Goal: Information Seeking & Learning: Compare options

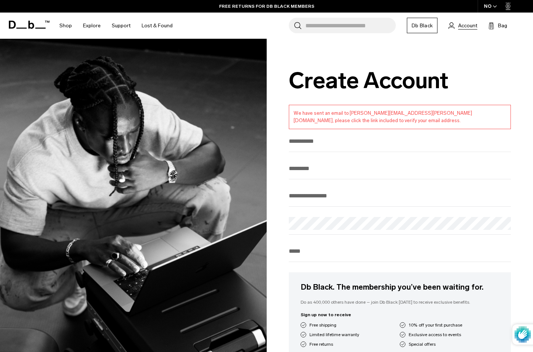
click at [468, 25] on span "Account" at bounding box center [467, 26] width 19 height 8
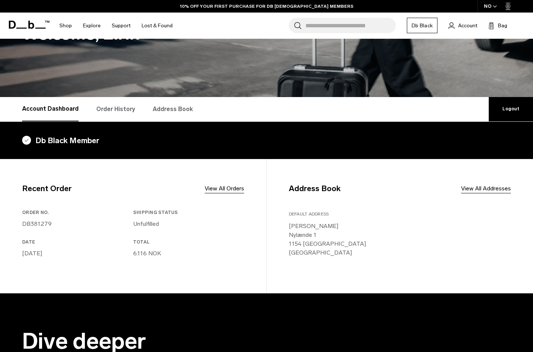
scroll to position [51, 0]
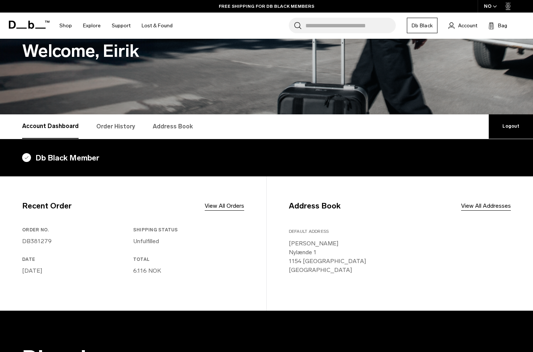
click at [106, 131] on link "Order History" at bounding box center [115, 126] width 39 height 24
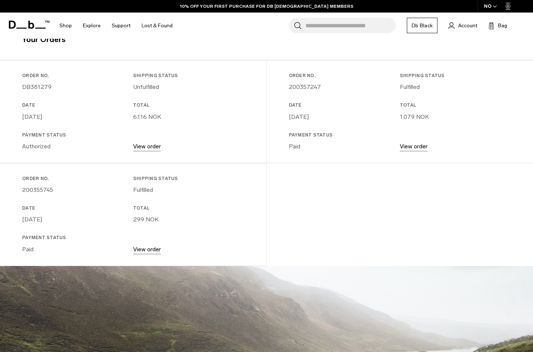
scroll to position [170, 0]
click at [142, 247] on link "View order" at bounding box center [147, 249] width 28 height 7
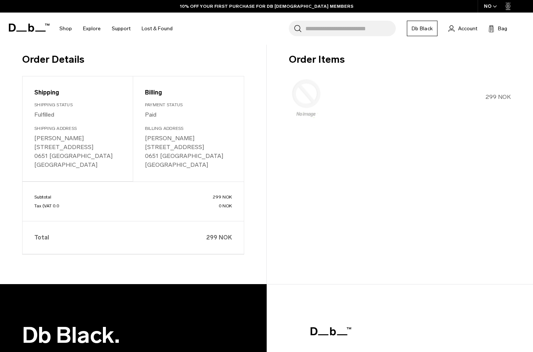
scroll to position [92, 0]
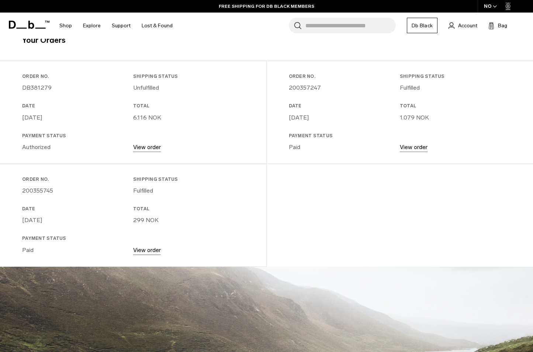
click at [409, 144] on link "View order" at bounding box center [414, 147] width 28 height 7
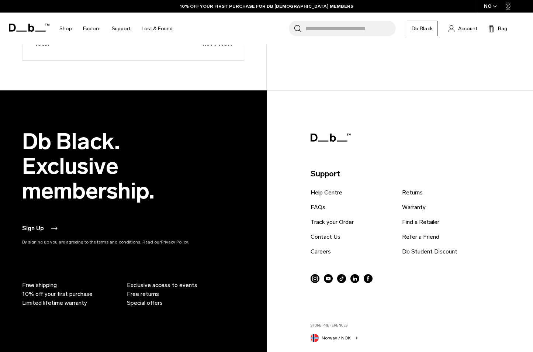
scroll to position [306, 0]
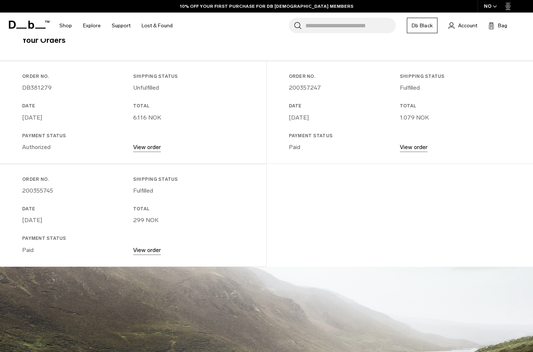
click at [144, 149] on link "View order" at bounding box center [147, 147] width 28 height 7
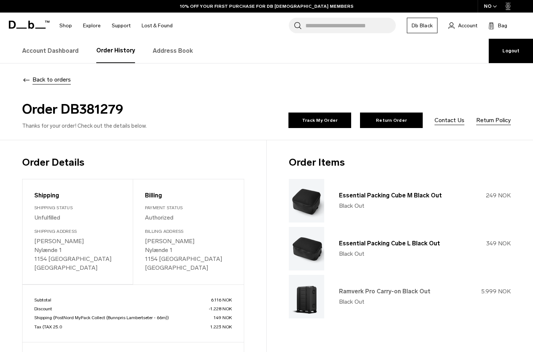
click at [347, 291] on link "Ramverk Pro Carry-on Black Out" at bounding box center [384, 291] width 91 height 7
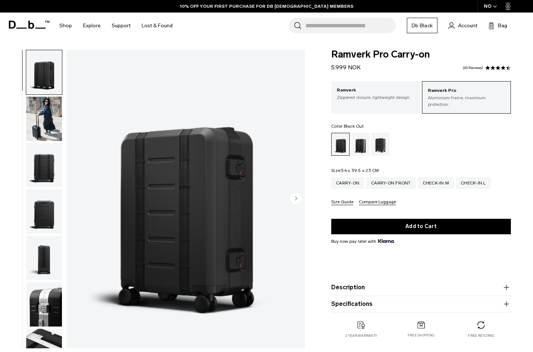
click at [296, 199] on icon "Next slide" at bounding box center [296, 198] width 2 height 3
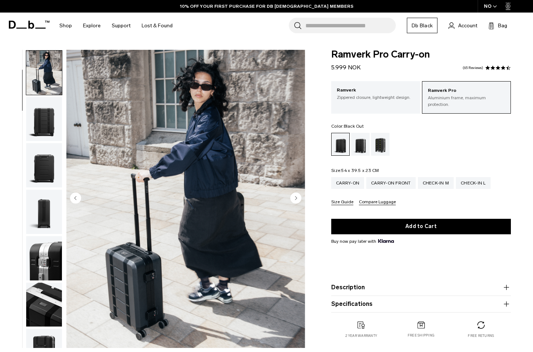
scroll to position [47, 0]
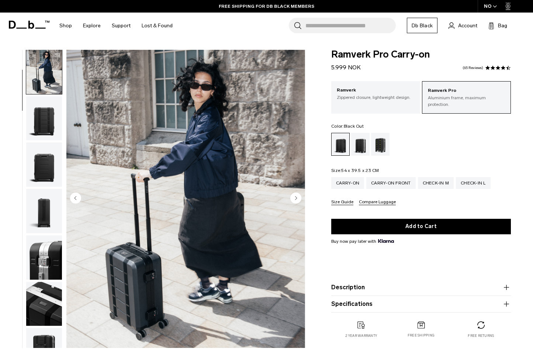
click at [296, 199] on icon "Next slide" at bounding box center [296, 197] width 2 height 3
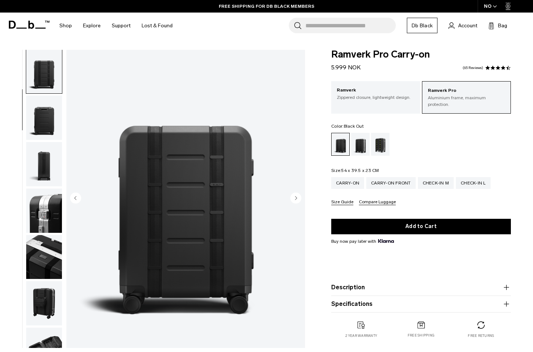
scroll to position [94, 0]
click at [298, 200] on circle "Next slide" at bounding box center [295, 198] width 11 height 11
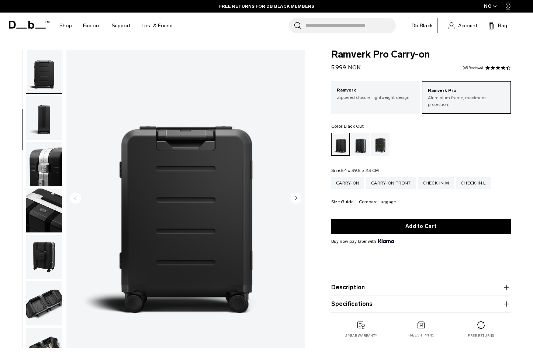
scroll to position [141, 0]
click at [298, 200] on circle "Next slide" at bounding box center [295, 198] width 11 height 11
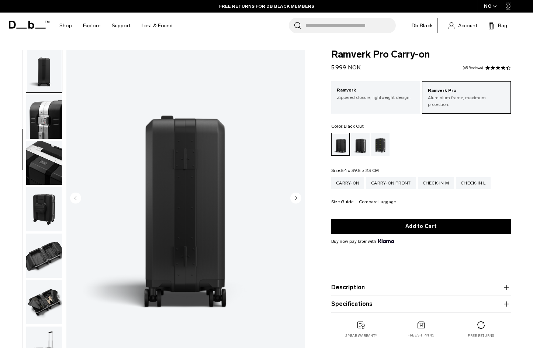
click at [298, 200] on circle "Next slide" at bounding box center [295, 198] width 11 height 11
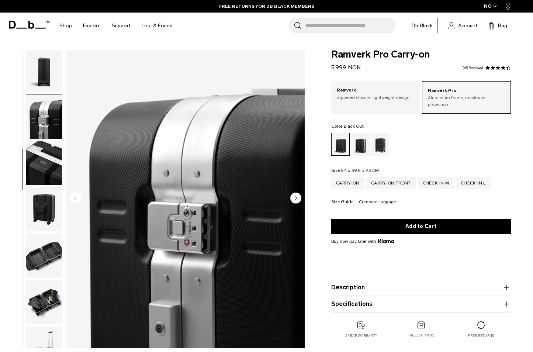
scroll to position [235, 0]
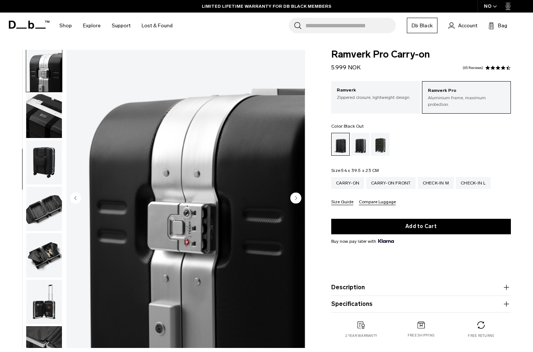
click at [298, 200] on circle "Next slide" at bounding box center [295, 198] width 11 height 11
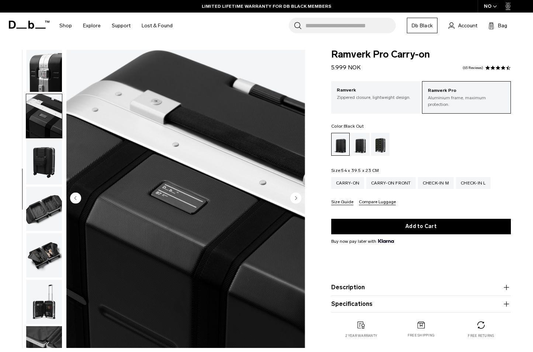
scroll to position [282, 0]
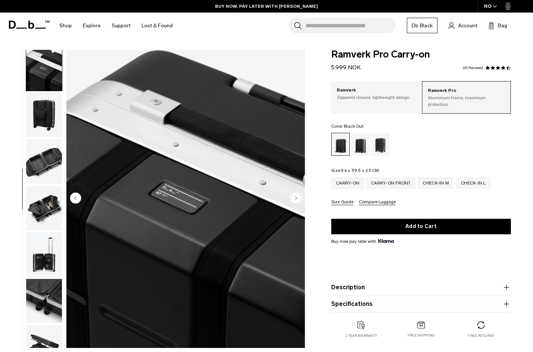
click at [298, 200] on circle "Next slide" at bounding box center [295, 198] width 11 height 11
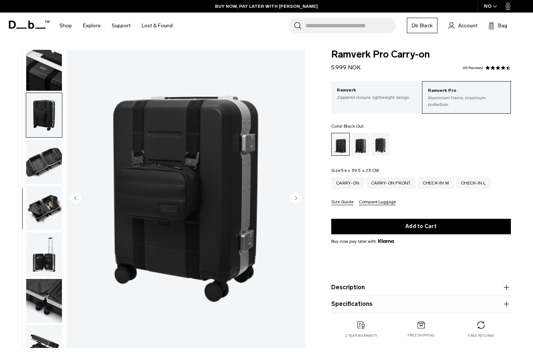
scroll to position [329, 0]
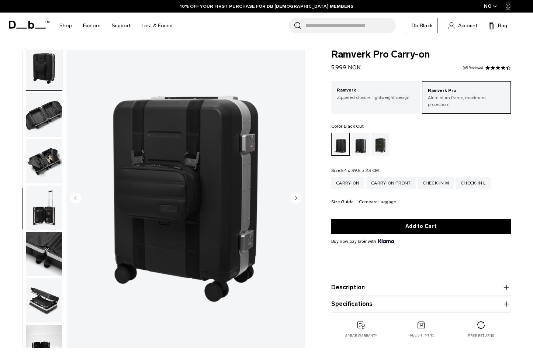
click at [298, 200] on circle "Next slide" at bounding box center [295, 198] width 11 height 11
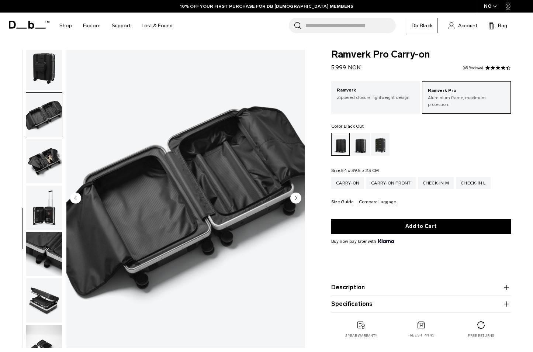
scroll to position [358, 0]
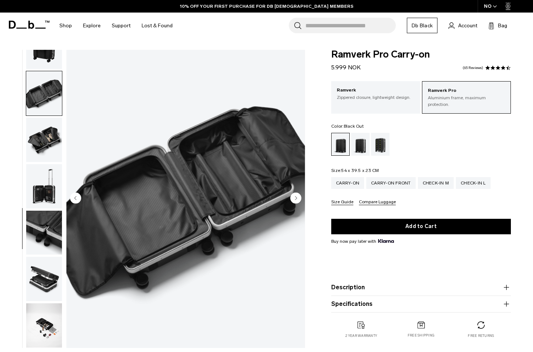
click at [298, 200] on circle "Next slide" at bounding box center [295, 198] width 11 height 11
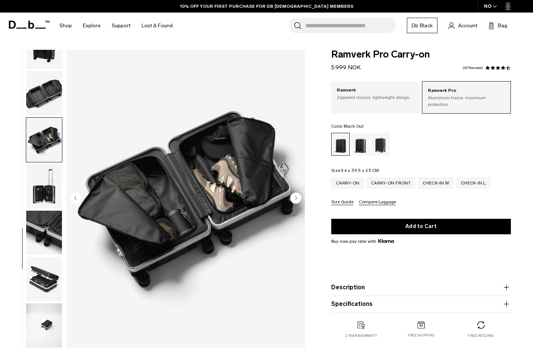
click at [298, 200] on circle "Next slide" at bounding box center [295, 198] width 11 height 11
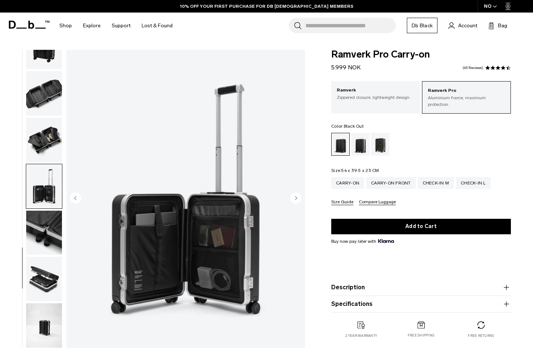
click at [298, 200] on circle "Next slide" at bounding box center [295, 198] width 11 height 11
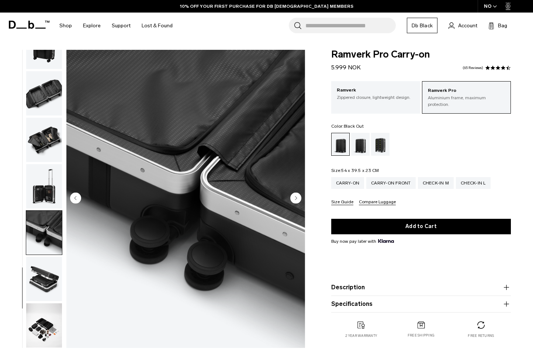
click at [298, 200] on circle "Next slide" at bounding box center [295, 198] width 11 height 11
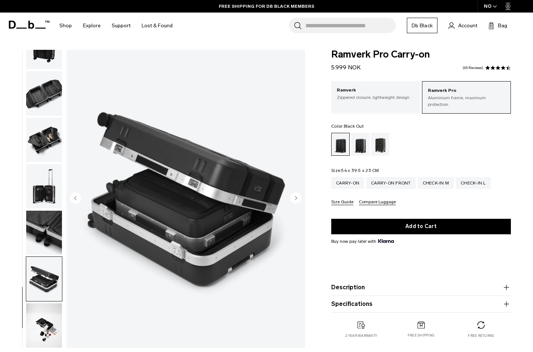
click at [298, 200] on circle "Next slide" at bounding box center [295, 198] width 11 height 11
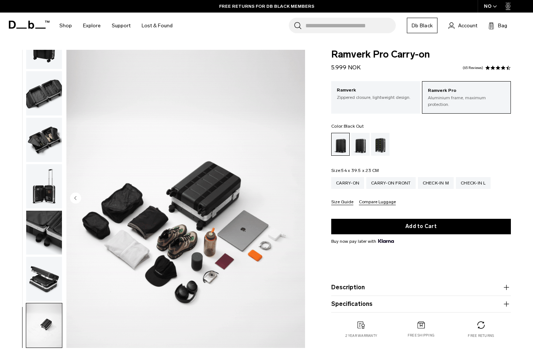
click at [298, 200] on img "14 / 14" at bounding box center [185, 199] width 239 height 298
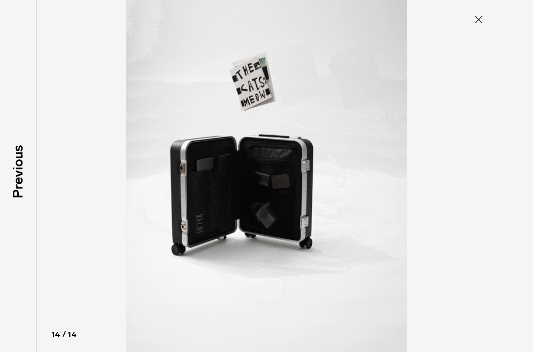
click at [481, 20] on icon at bounding box center [479, 20] width 12 height 12
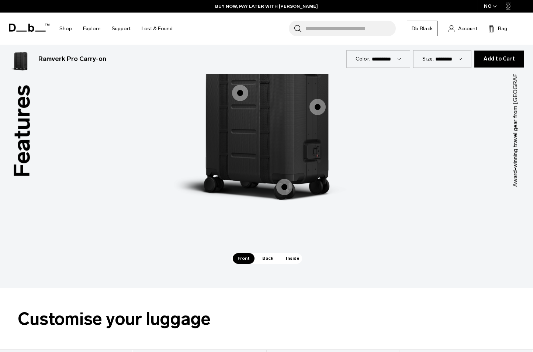
scroll to position [682, 0]
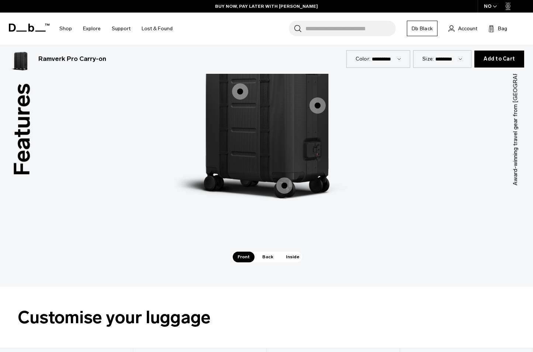
click at [269, 257] on span "Back" at bounding box center [267, 257] width 21 height 10
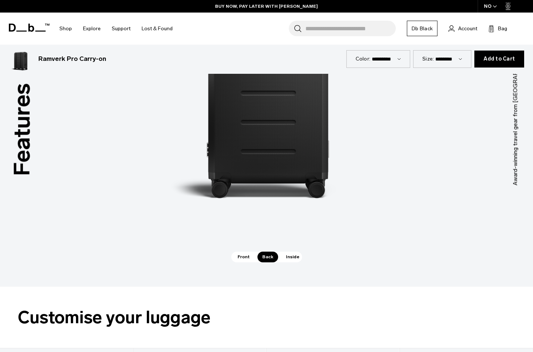
click at [285, 258] on span "Inside" at bounding box center [292, 257] width 23 height 10
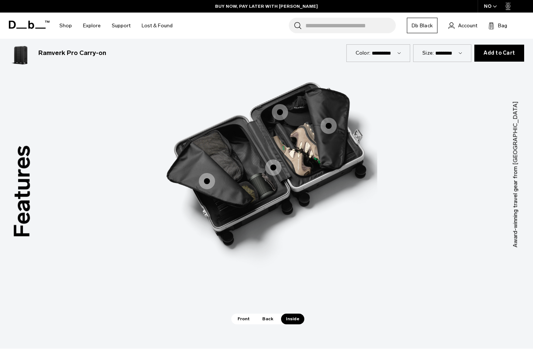
scroll to position [611, 0]
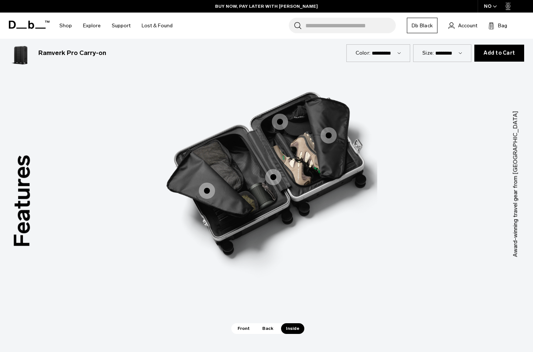
click at [207, 189] on span "3 / 3" at bounding box center [207, 191] width 16 height 16
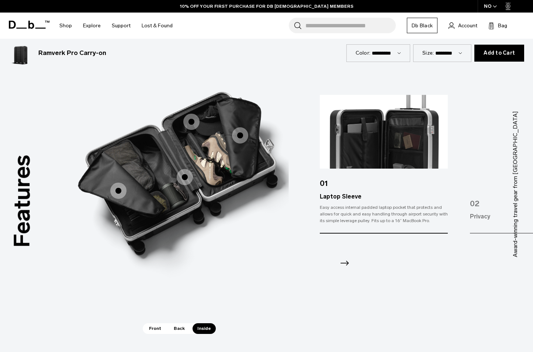
click at [334, 265] on div at bounding box center [384, 254] width 128 height 40
click at [340, 263] on icon "Next slide" at bounding box center [345, 263] width 12 height 12
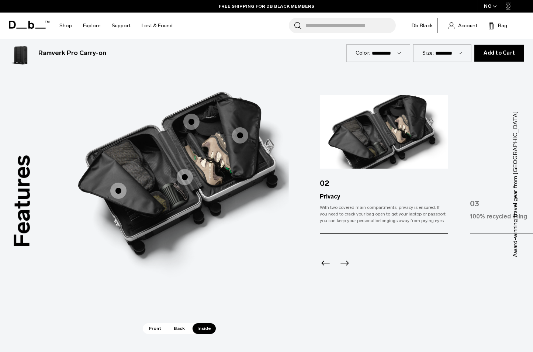
click at [340, 263] on icon "Next slide" at bounding box center [345, 263] width 12 height 12
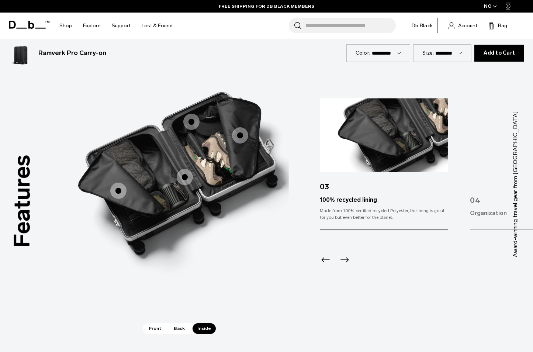
click at [340, 263] on icon "Next slide" at bounding box center [345, 260] width 12 height 12
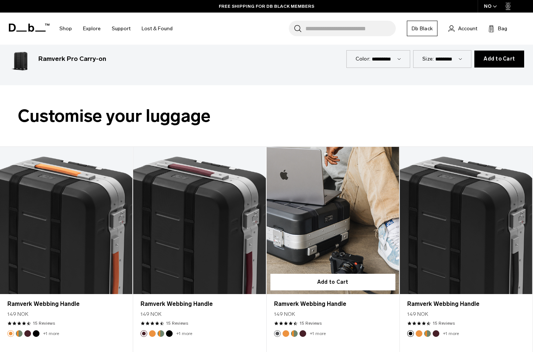
scroll to position [915, 0]
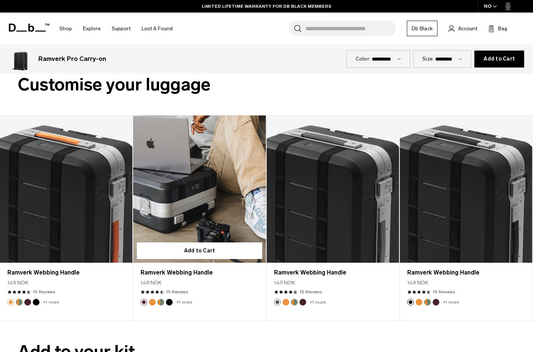
click at [224, 205] on link "Ramverk Webbing Handle" at bounding box center [199, 188] width 132 height 147
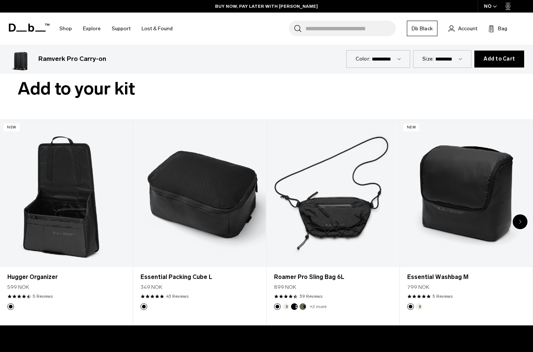
scroll to position [1179, 0]
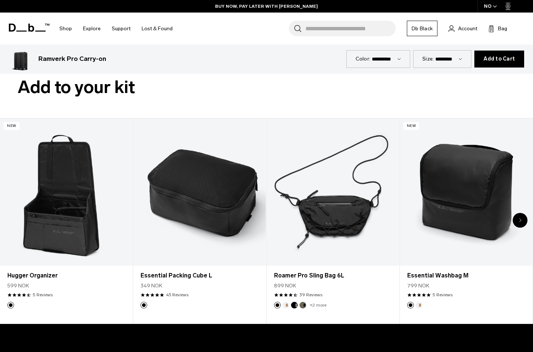
click at [522, 218] on div "Next slide" at bounding box center [520, 220] width 15 height 15
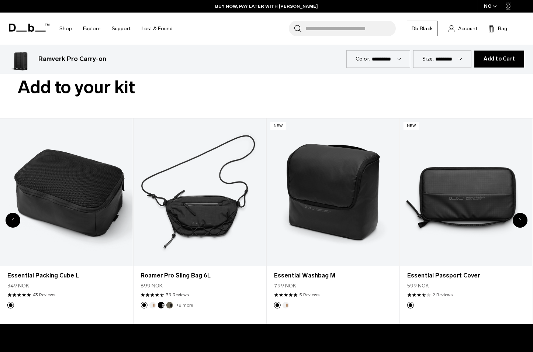
click at [522, 218] on div "Next slide" at bounding box center [520, 220] width 15 height 15
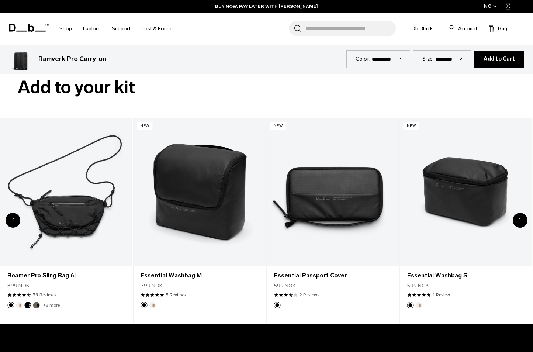
click at [522, 218] on div "Next slide" at bounding box center [520, 220] width 15 height 15
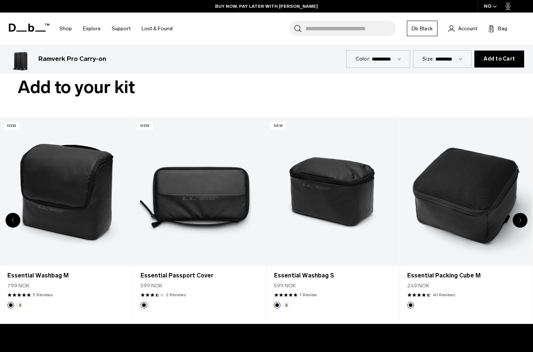
click at [522, 218] on div "Next slide" at bounding box center [520, 220] width 15 height 15
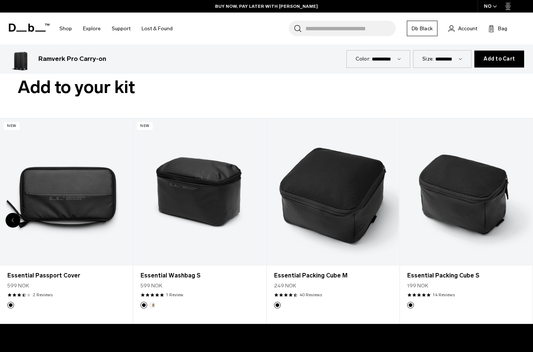
click at [522, 218] on div "8 / 8" at bounding box center [466, 191] width 132 height 147
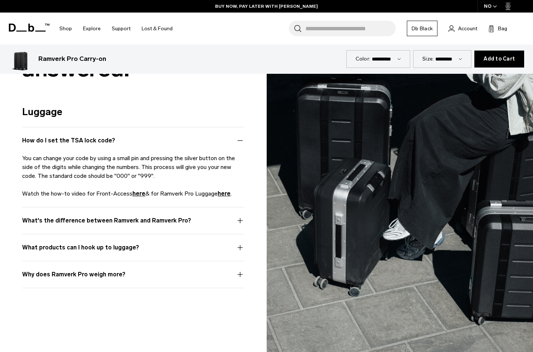
scroll to position [1693, 0]
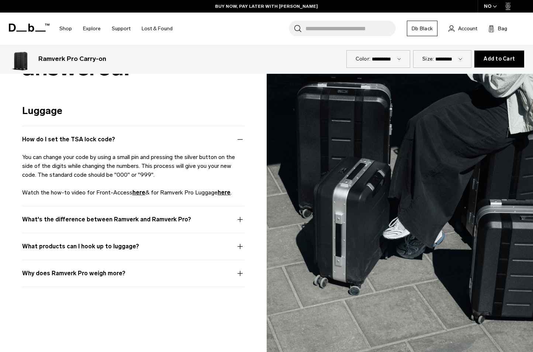
click at [157, 248] on button "What products can I hook up to luggage?" at bounding box center [133, 251] width 222 height 18
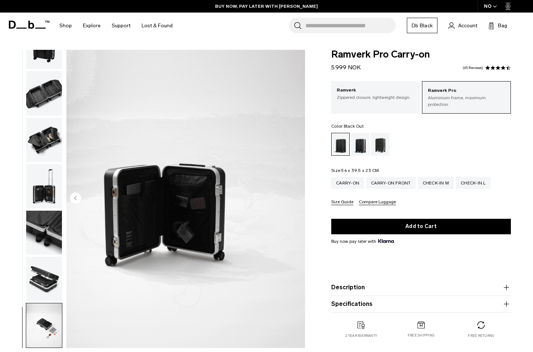
scroll to position [0, 0]
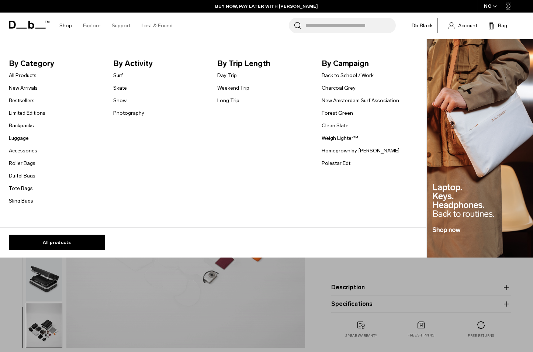
click at [25, 140] on link "Luggage" at bounding box center [19, 138] width 20 height 8
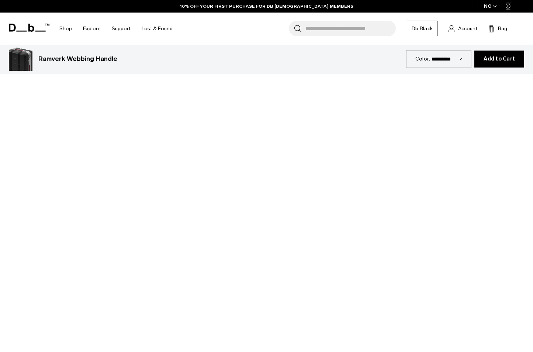
scroll to position [288, 0]
click at [265, 214] on div at bounding box center [266, 213] width 533 height 300
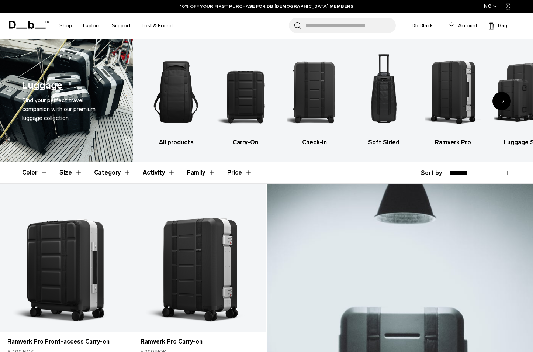
click at [505, 102] on div "Next slide" at bounding box center [501, 101] width 18 height 18
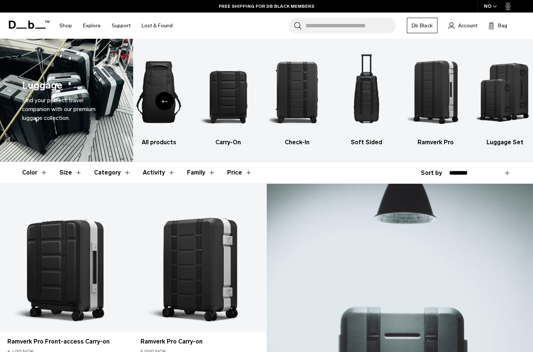
click at [162, 100] on div "Previous slide" at bounding box center [164, 101] width 18 height 18
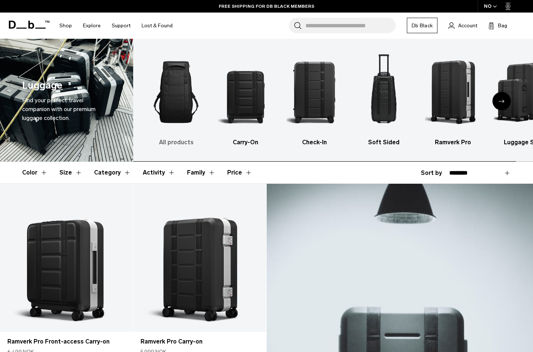
click at [174, 79] on img "1 / 6" at bounding box center [176, 92] width 56 height 84
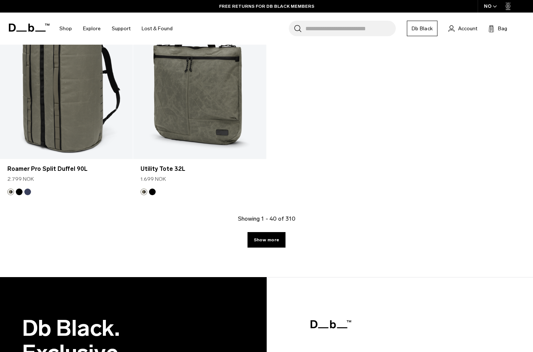
scroll to position [2431, 0]
click at [268, 239] on link "Show more" at bounding box center [267, 239] width 38 height 15
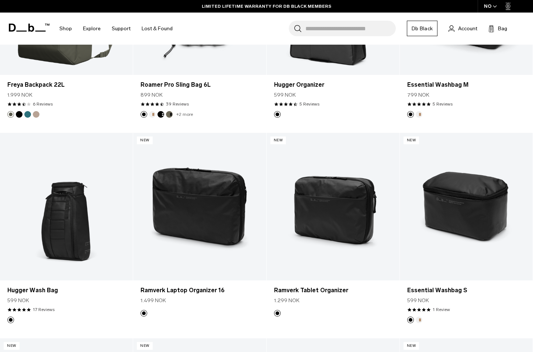
scroll to position [3544, 0]
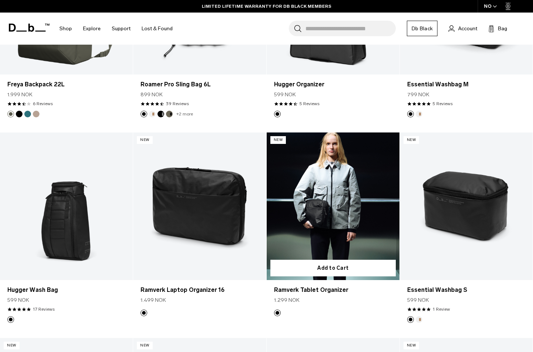
click at [304, 218] on link "Ramverk Tablet Organizer" at bounding box center [333, 206] width 133 height 148
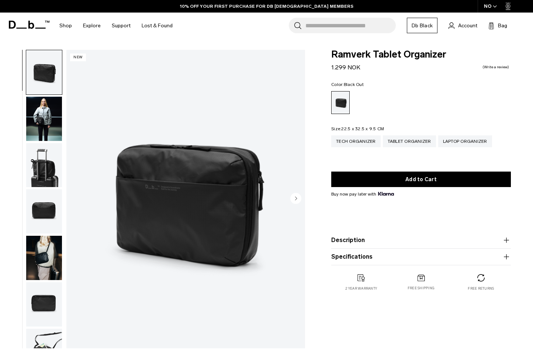
click at [298, 199] on circle "Next slide" at bounding box center [295, 198] width 11 height 11
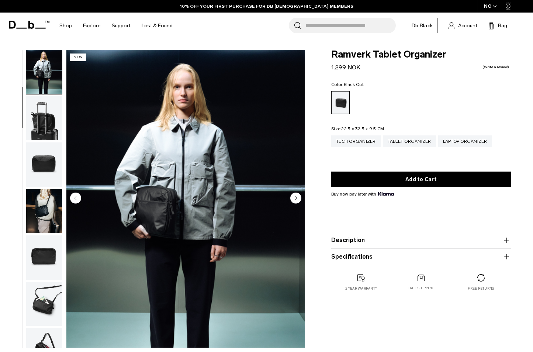
click at [298, 199] on circle "Next slide" at bounding box center [295, 198] width 11 height 11
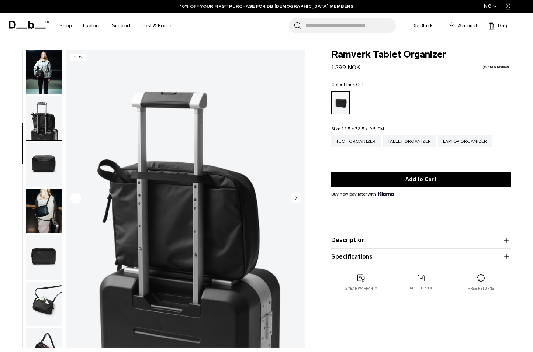
scroll to position [76, 0]
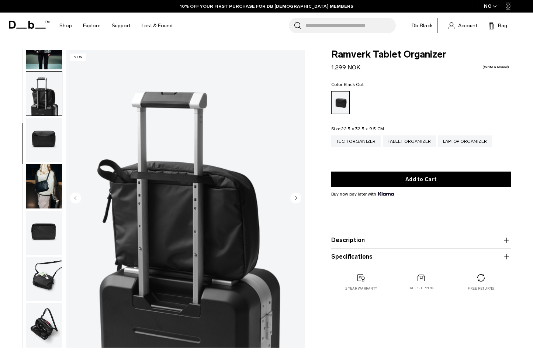
click at [298, 199] on circle "Next slide" at bounding box center [295, 198] width 11 height 11
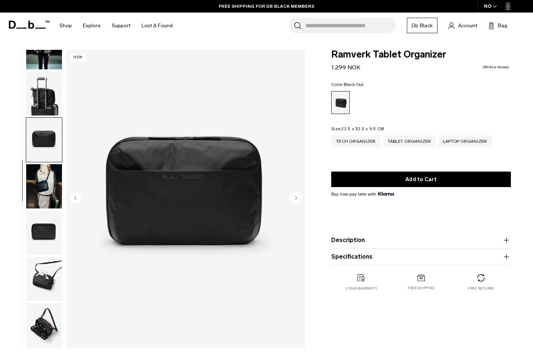
click at [298, 199] on circle "Next slide" at bounding box center [295, 198] width 11 height 11
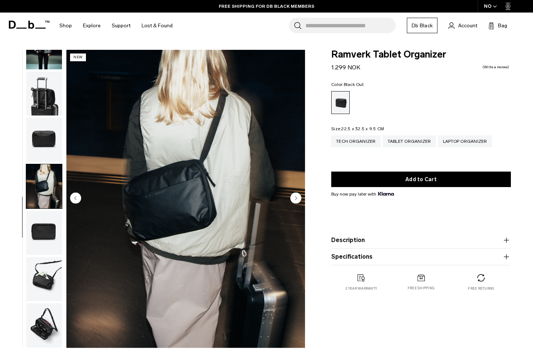
click at [298, 199] on circle "Next slide" at bounding box center [295, 198] width 11 height 11
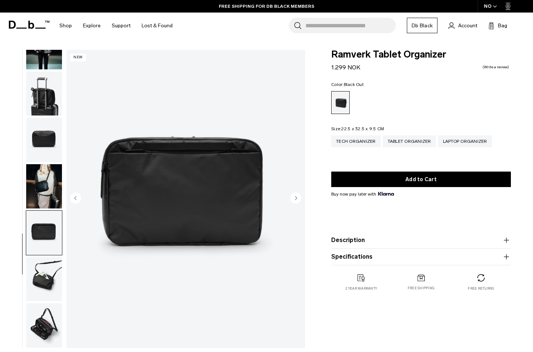
click at [298, 199] on circle "Next slide" at bounding box center [295, 198] width 11 height 11
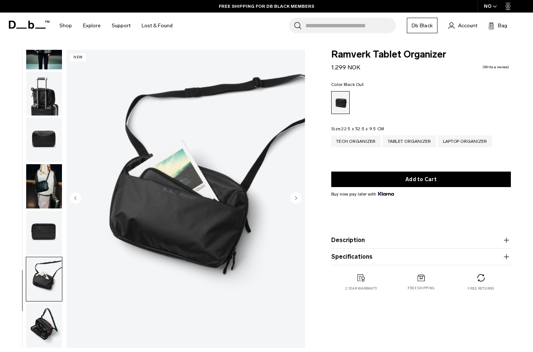
click at [298, 199] on circle "Next slide" at bounding box center [295, 198] width 11 height 11
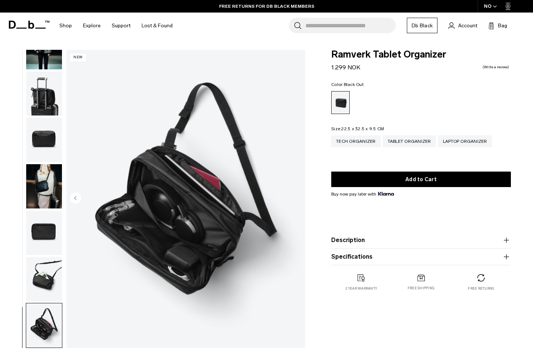
click at [298, 201] on img "8 / 8" at bounding box center [185, 199] width 239 height 298
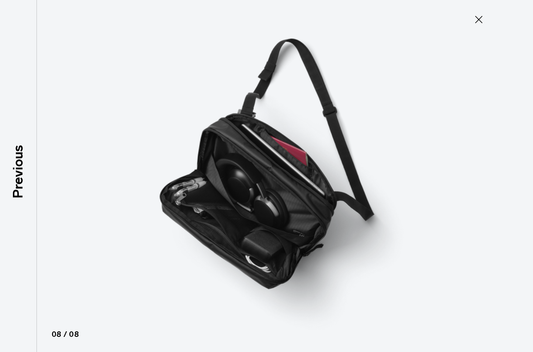
click at [482, 20] on icon at bounding box center [479, 20] width 12 height 12
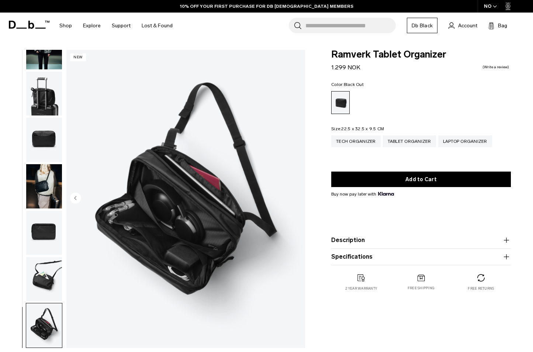
click at [49, 104] on img "button" at bounding box center [44, 94] width 36 height 44
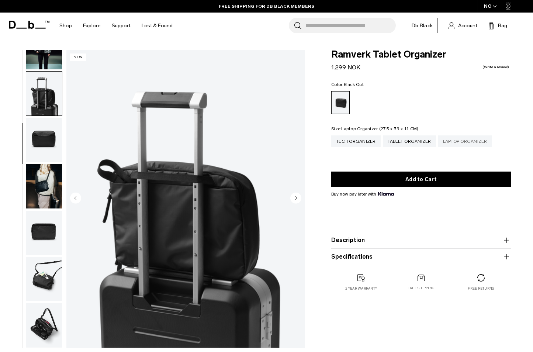
click at [479, 144] on div "Laptop Organizer" at bounding box center [465, 141] width 54 height 12
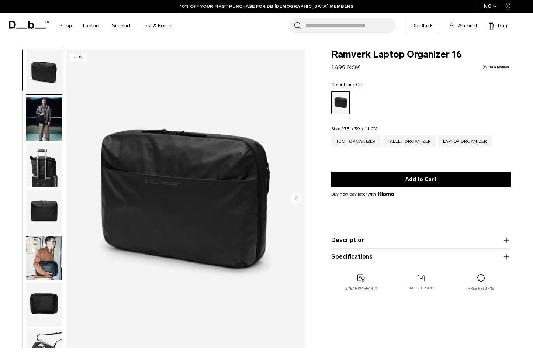
click at [297, 197] on circle "Next slide" at bounding box center [295, 198] width 11 height 11
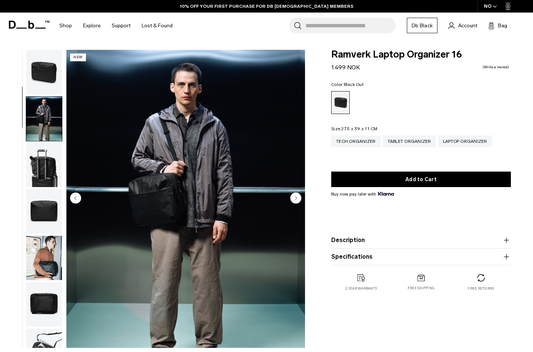
scroll to position [47, 0]
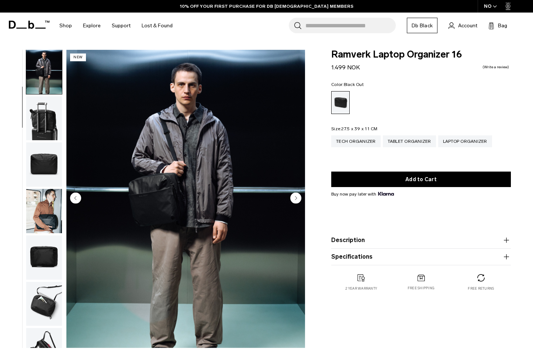
click at [297, 197] on circle "Next slide" at bounding box center [295, 198] width 11 height 11
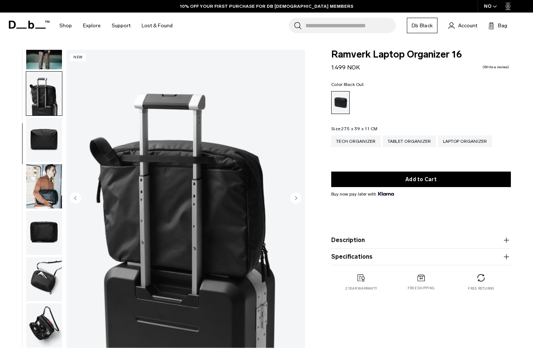
click at [297, 197] on circle "Next slide" at bounding box center [295, 198] width 11 height 11
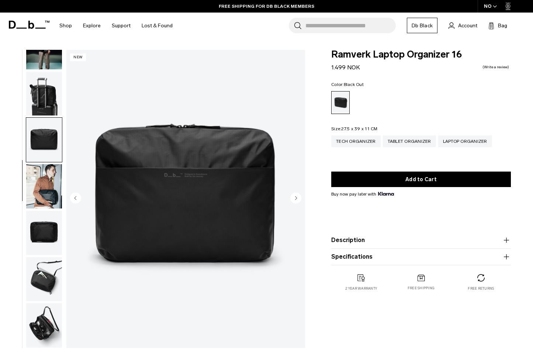
click at [297, 197] on circle "Next slide" at bounding box center [295, 198] width 11 height 11
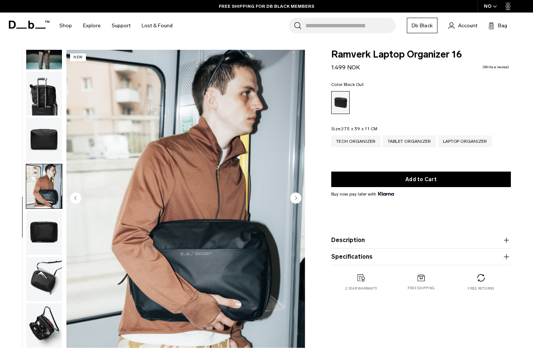
click at [297, 197] on circle "Next slide" at bounding box center [295, 198] width 11 height 11
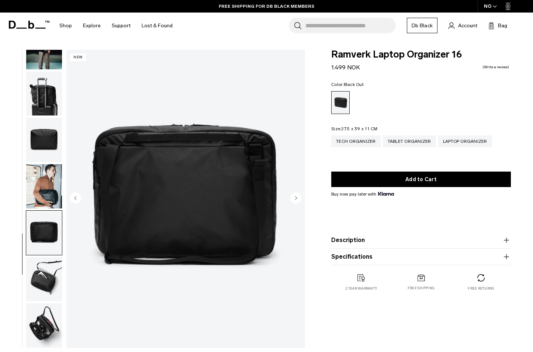
click at [297, 197] on circle "Next slide" at bounding box center [295, 198] width 11 height 11
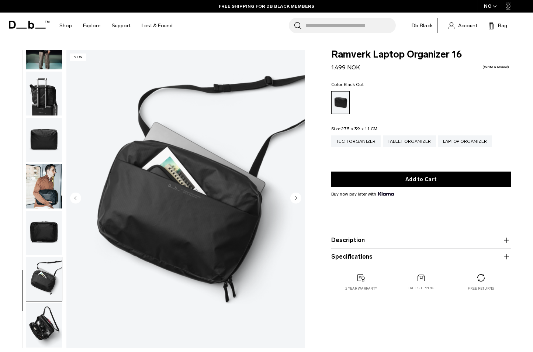
click at [297, 197] on circle "Next slide" at bounding box center [295, 198] width 11 height 11
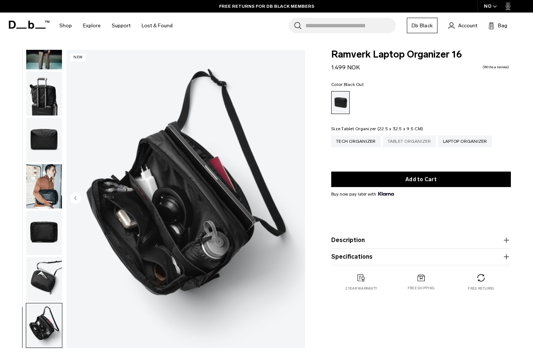
click at [403, 141] on div "Tablet Organizer" at bounding box center [409, 141] width 53 height 12
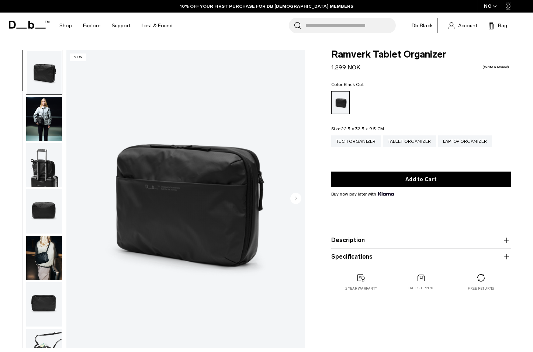
click at [296, 199] on icon "Next slide" at bounding box center [296, 198] width 2 height 3
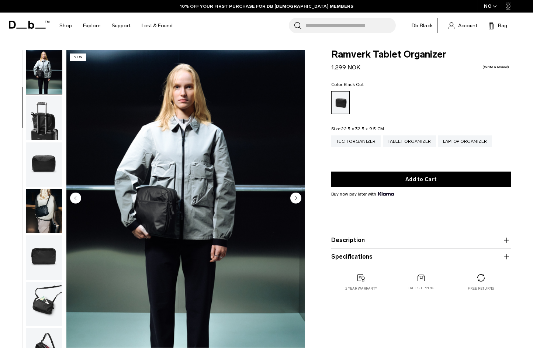
click at [296, 199] on circle "Next slide" at bounding box center [295, 198] width 11 height 11
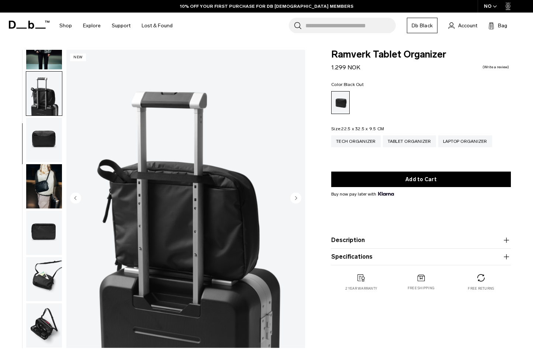
click at [296, 199] on circle "Next slide" at bounding box center [295, 198] width 11 height 11
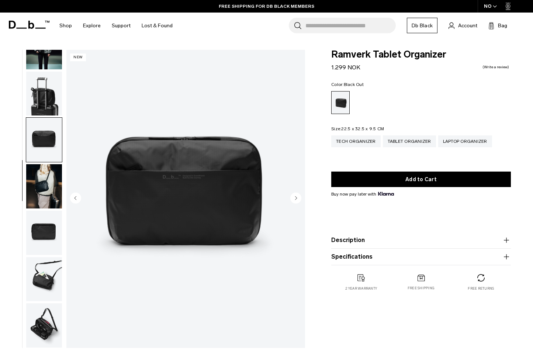
click at [296, 199] on circle "Next slide" at bounding box center [295, 198] width 11 height 11
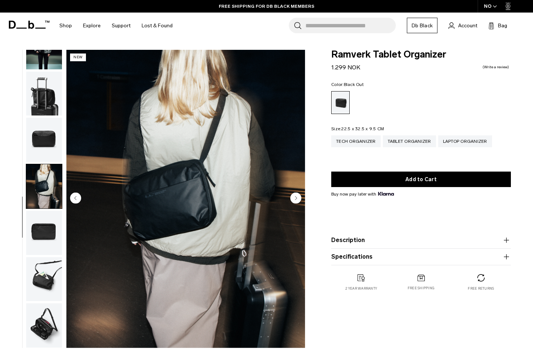
click at [296, 199] on circle "Next slide" at bounding box center [295, 198] width 11 height 11
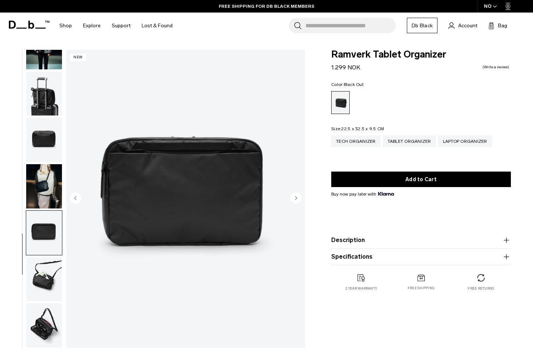
click at [296, 199] on circle "Next slide" at bounding box center [295, 198] width 11 height 11
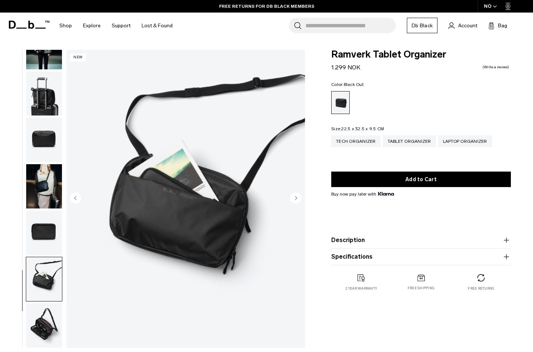
click at [296, 199] on circle "Next slide" at bounding box center [295, 198] width 11 height 11
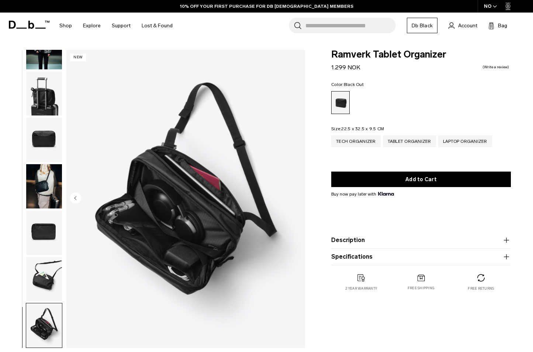
scroll to position [0, 0]
click at [339, 139] on div "Tech Organizer" at bounding box center [355, 141] width 49 height 12
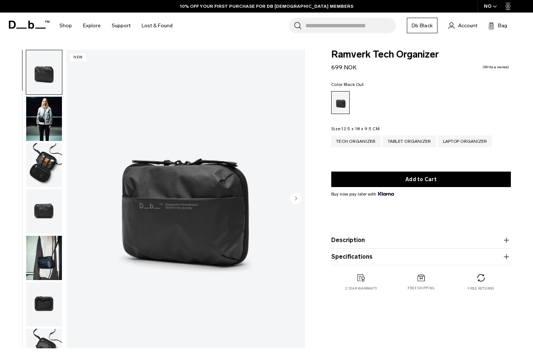
click at [300, 200] on circle "Next slide" at bounding box center [295, 198] width 11 height 11
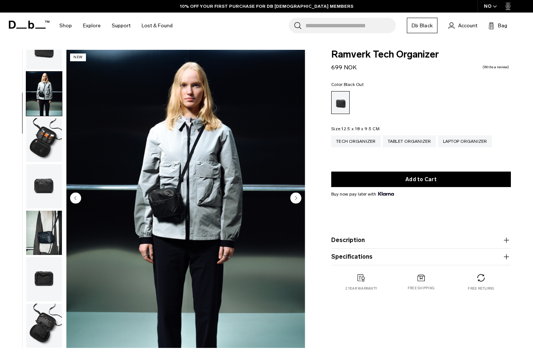
click at [300, 200] on circle "Next slide" at bounding box center [295, 198] width 11 height 11
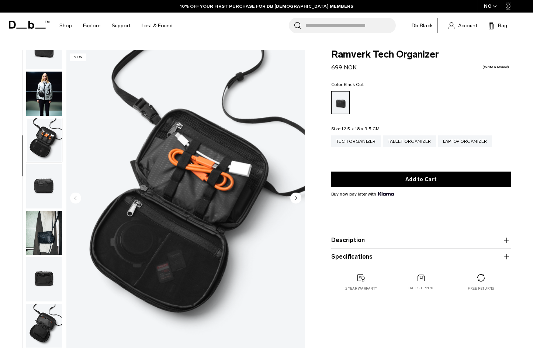
click at [297, 200] on circle "Next slide" at bounding box center [295, 198] width 11 height 11
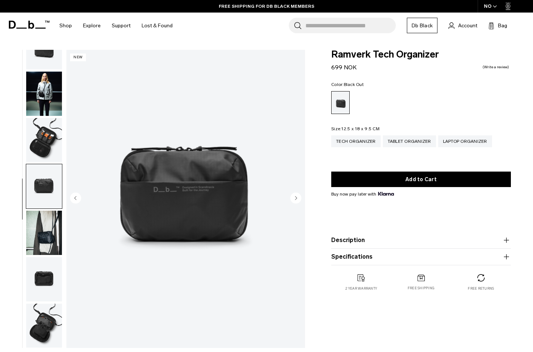
click at [297, 200] on circle "Next slide" at bounding box center [295, 198] width 11 height 11
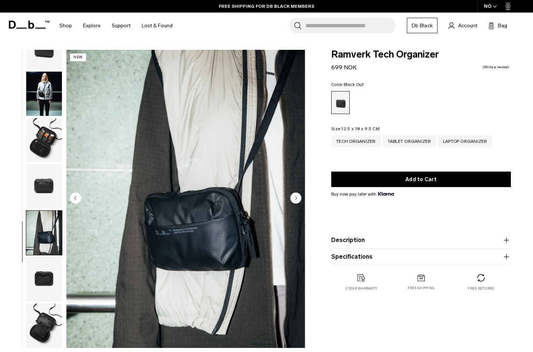
click at [297, 200] on circle "Next slide" at bounding box center [295, 198] width 11 height 11
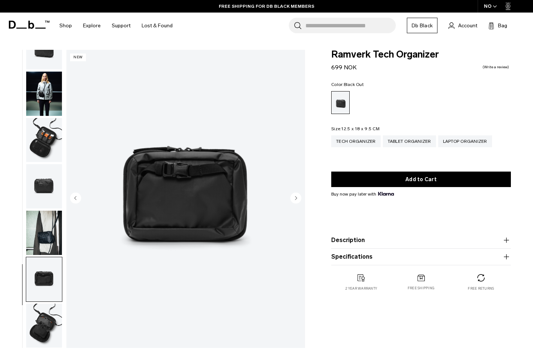
click at [297, 200] on circle "Next slide" at bounding box center [295, 198] width 11 height 11
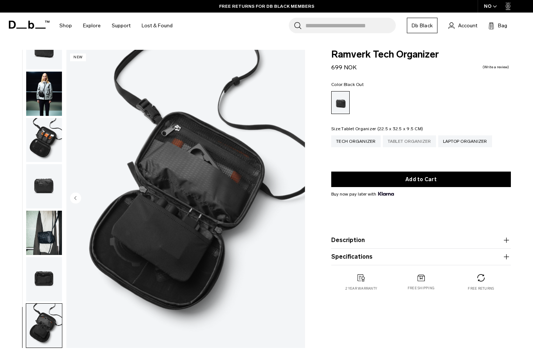
click at [398, 145] on div "Tablet Organizer" at bounding box center [409, 141] width 53 height 12
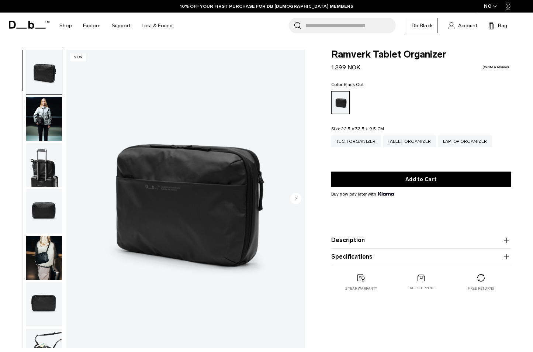
click at [294, 200] on circle "Next slide" at bounding box center [295, 198] width 11 height 11
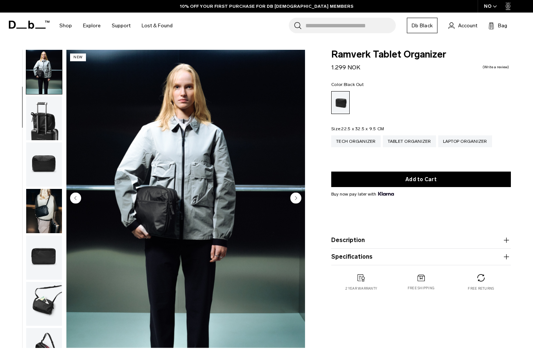
click at [294, 200] on circle "Next slide" at bounding box center [295, 198] width 11 height 11
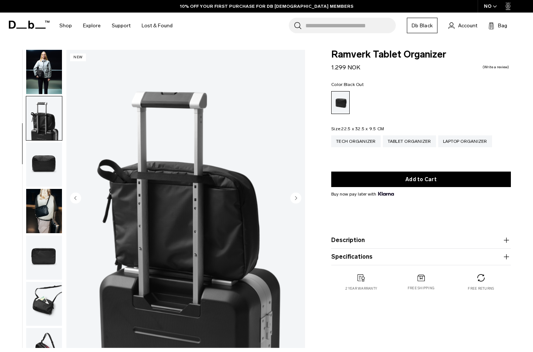
scroll to position [76, 0]
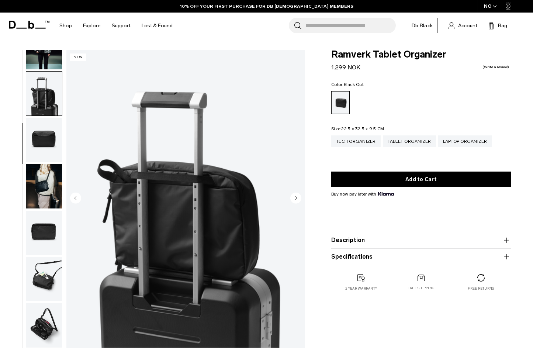
click at [294, 200] on circle "Next slide" at bounding box center [295, 198] width 11 height 11
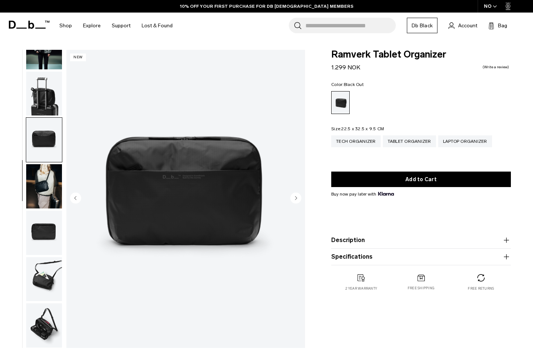
click at [294, 200] on circle "Next slide" at bounding box center [295, 198] width 11 height 11
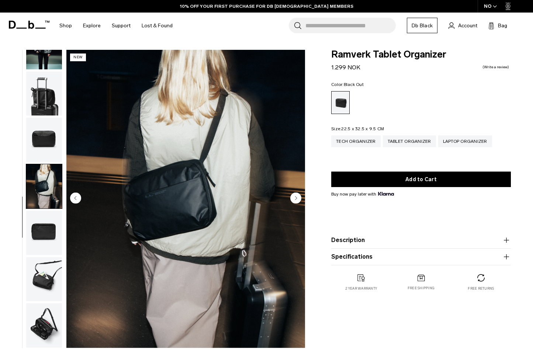
click at [294, 199] on circle "Next slide" at bounding box center [295, 198] width 11 height 11
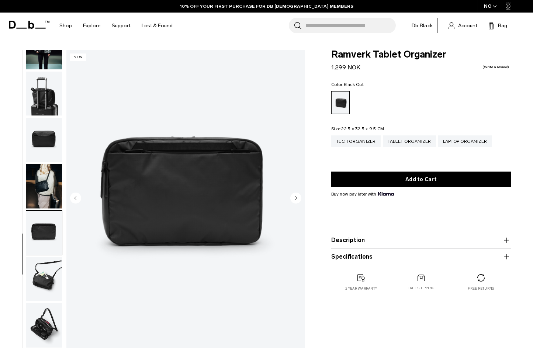
click at [294, 199] on circle "Next slide" at bounding box center [295, 198] width 11 height 11
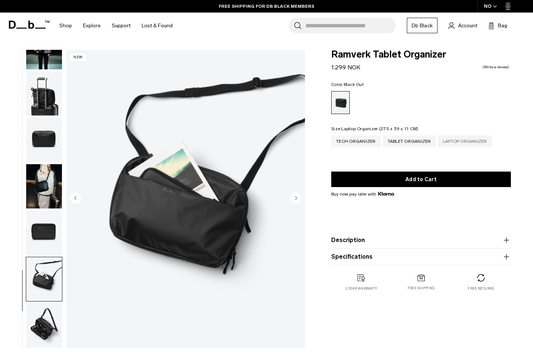
click at [459, 146] on div "Laptop Organizer" at bounding box center [465, 141] width 54 height 12
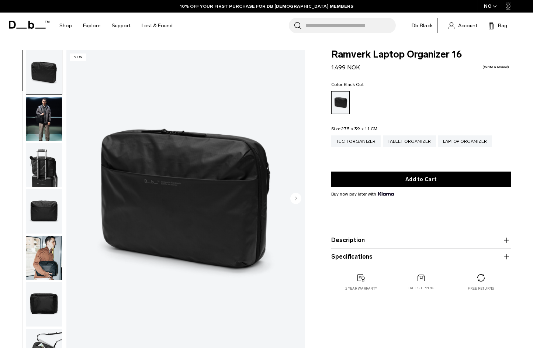
click at [298, 199] on circle "Next slide" at bounding box center [295, 198] width 11 height 11
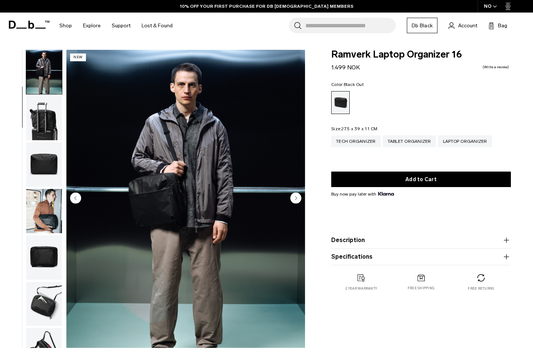
click at [298, 199] on circle "Next slide" at bounding box center [295, 198] width 11 height 11
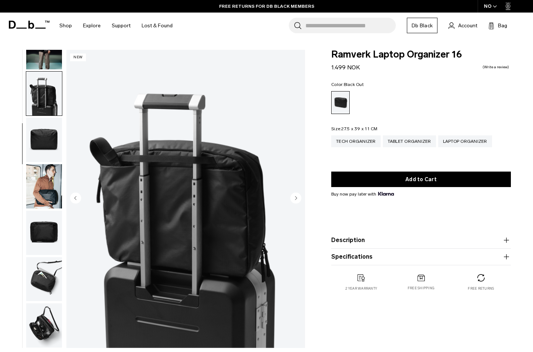
click at [298, 199] on circle "Next slide" at bounding box center [295, 198] width 11 height 11
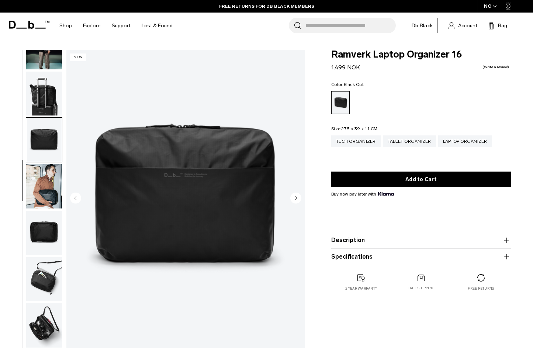
click at [298, 199] on circle "Next slide" at bounding box center [295, 198] width 11 height 11
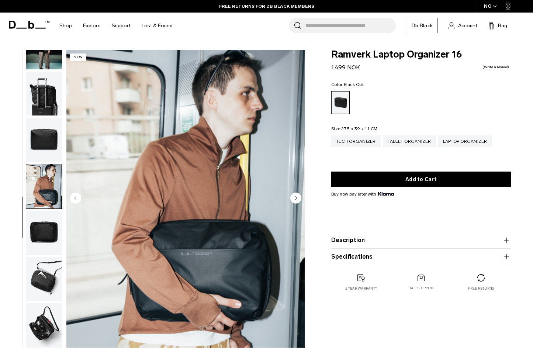
click at [298, 199] on circle "Next slide" at bounding box center [295, 198] width 11 height 11
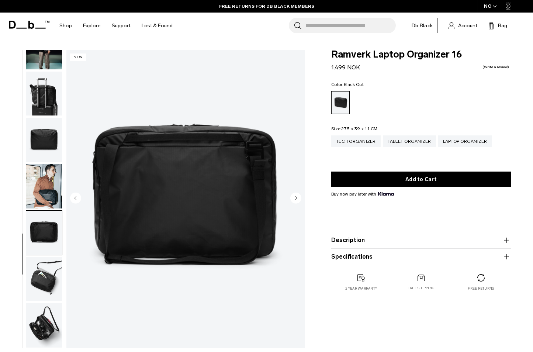
click at [298, 199] on circle "Next slide" at bounding box center [295, 198] width 11 height 11
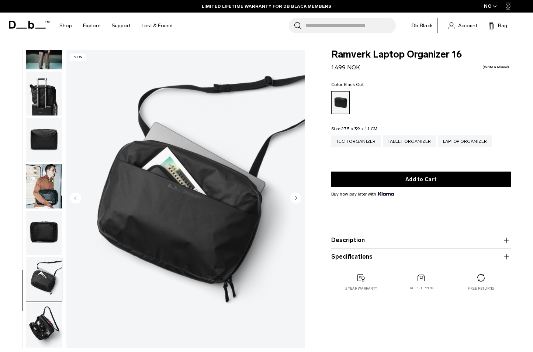
click at [298, 199] on circle "Next slide" at bounding box center [295, 198] width 11 height 11
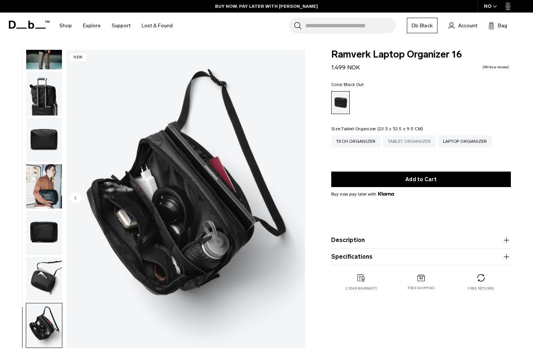
click at [399, 137] on div "Tablet Organizer" at bounding box center [409, 141] width 53 height 12
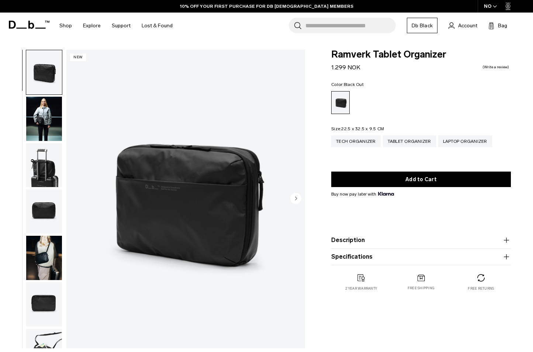
click at [340, 237] on button "Description" at bounding box center [421, 240] width 180 height 9
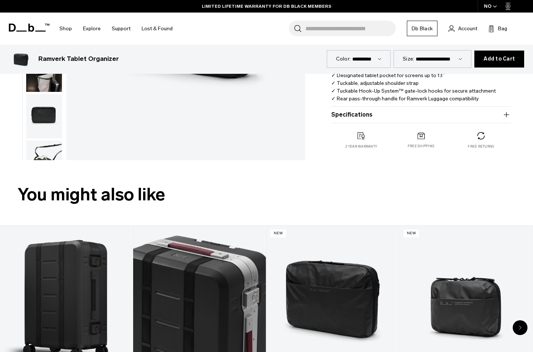
scroll to position [226, 0]
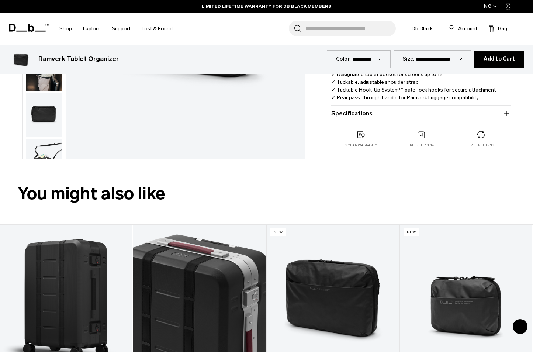
click at [383, 115] on button "Specifications" at bounding box center [421, 113] width 180 height 9
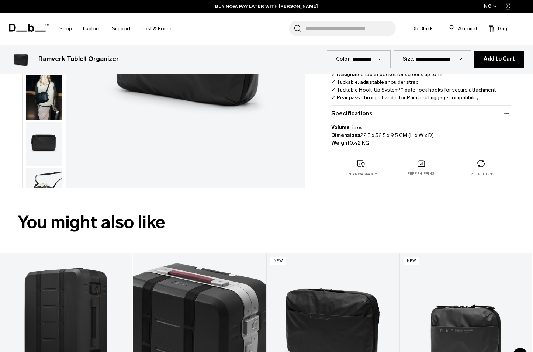
click at [498, 62] on span "Add to Cart" at bounding box center [499, 59] width 31 height 6
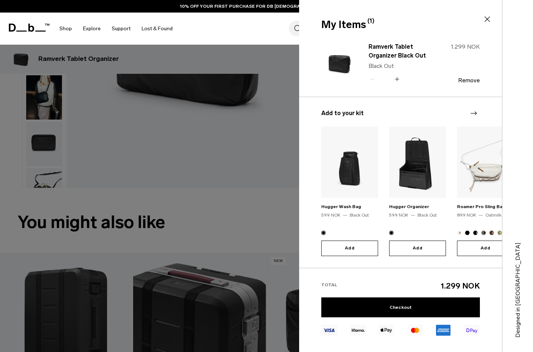
click at [263, 237] on div at bounding box center [266, 176] width 533 height 352
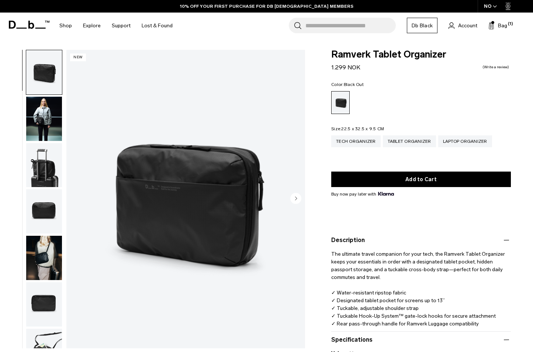
scroll to position [0, 0]
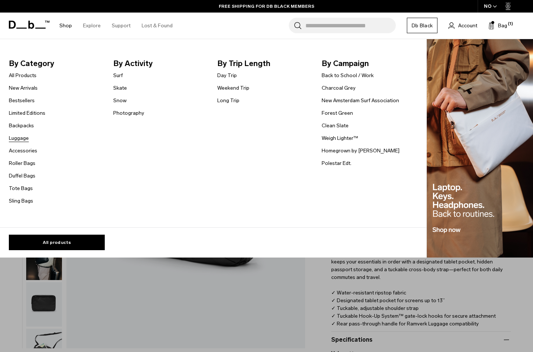
click at [23, 139] on link "Luggage" at bounding box center [19, 138] width 20 height 8
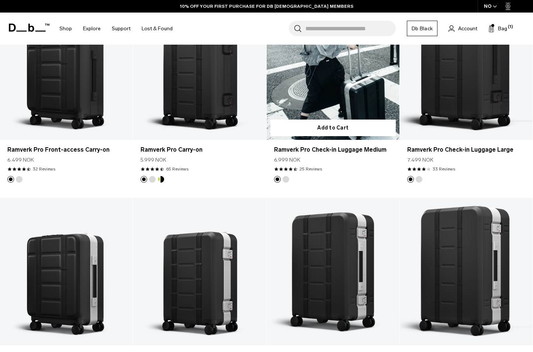
click at [353, 96] on link "Ramverk Pro Check-in Luggage Medium" at bounding box center [333, 66] width 133 height 148
